Goal: Task Accomplishment & Management: Use online tool/utility

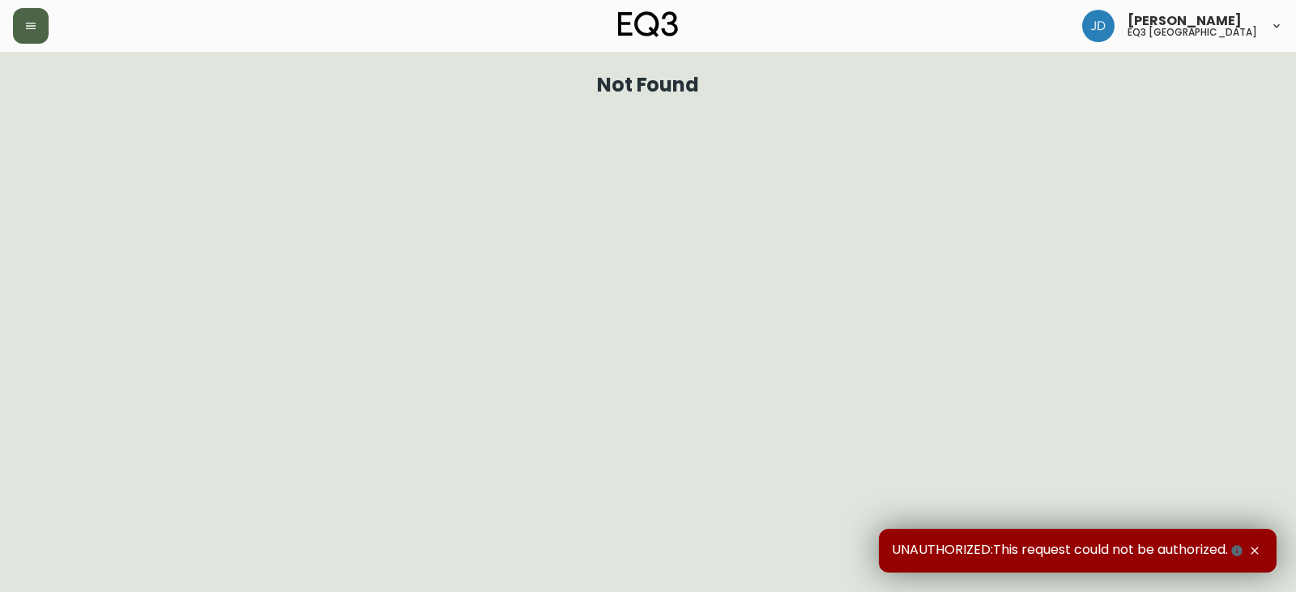
click at [28, 17] on button "button" at bounding box center [31, 26] width 36 height 36
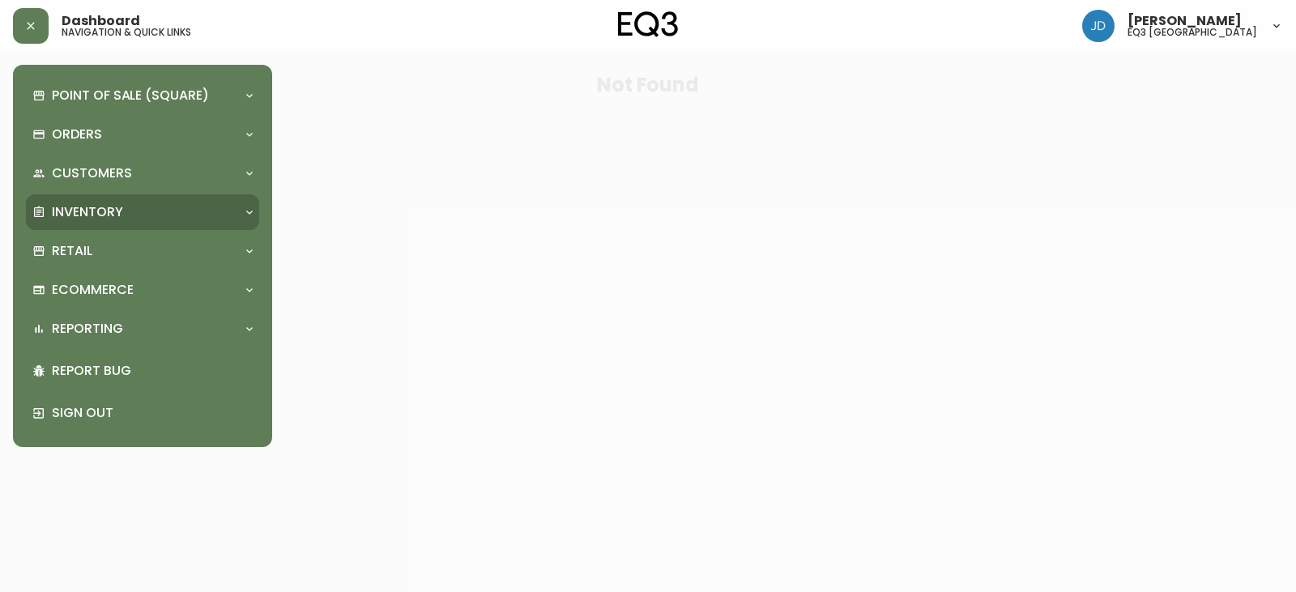
click at [102, 210] on p "Inventory" at bounding box center [87, 212] width 71 height 18
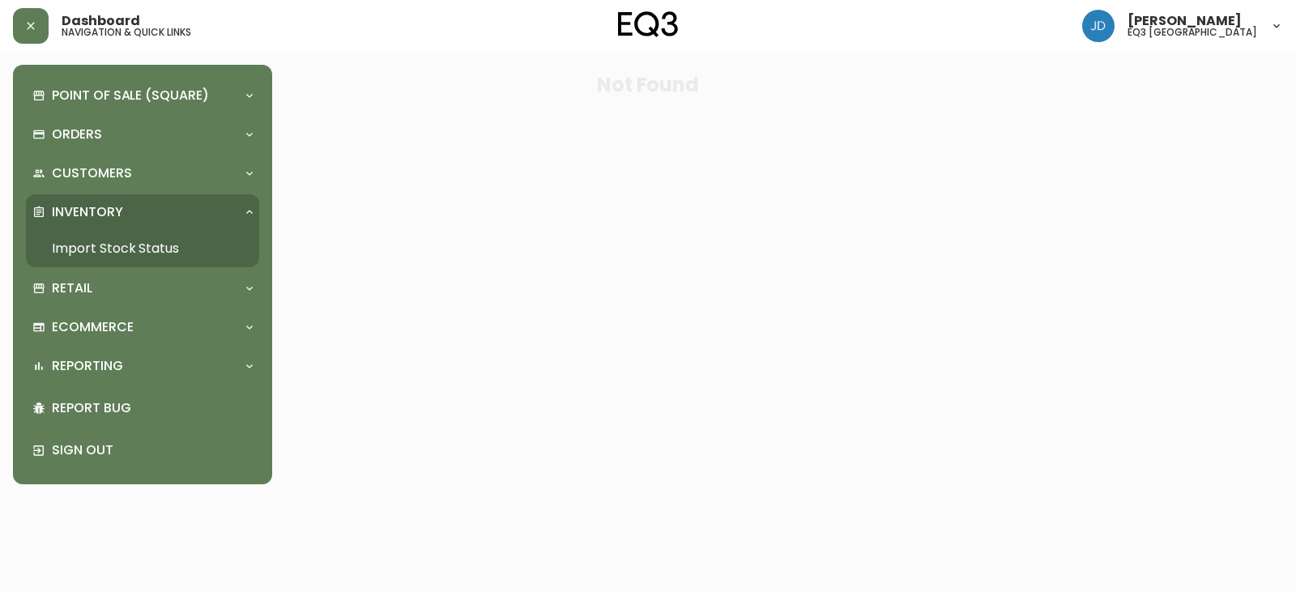
click at [141, 247] on link "Import Stock Status" at bounding box center [142, 248] width 233 height 37
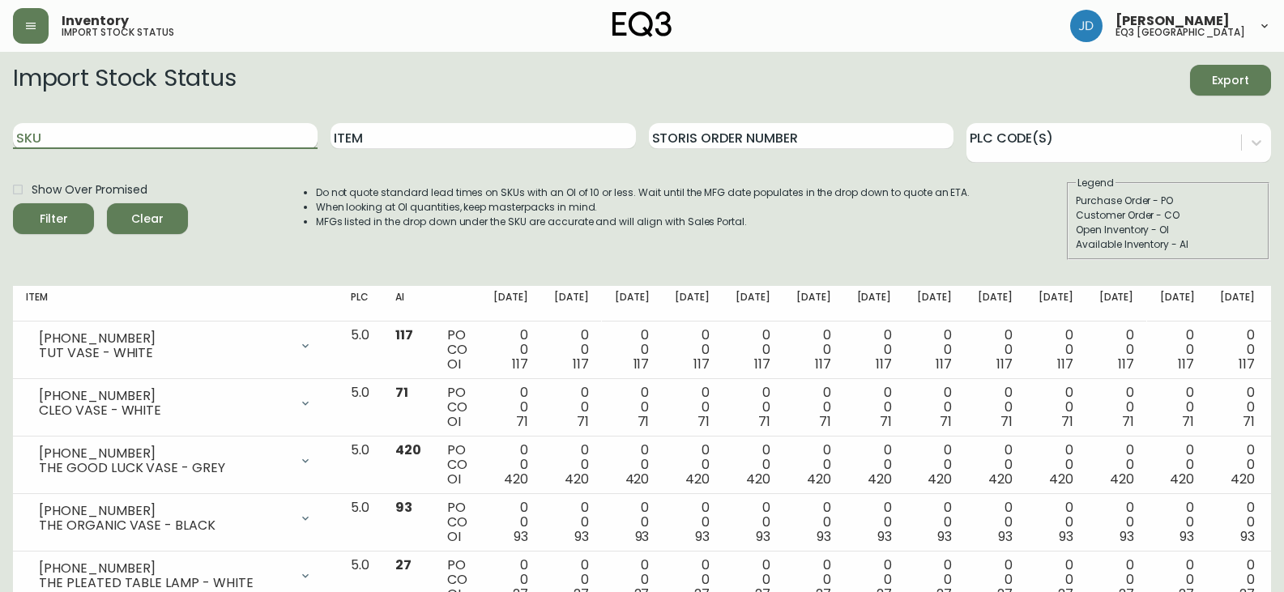
click at [198, 146] on input "SKU" at bounding box center [165, 136] width 305 height 26
type input "1"
type input "[PHONE_NUMBER]"
click at [13, 203] on button "Filter" at bounding box center [53, 218] width 81 height 31
